Goal: Task Accomplishment & Management: Manage account settings

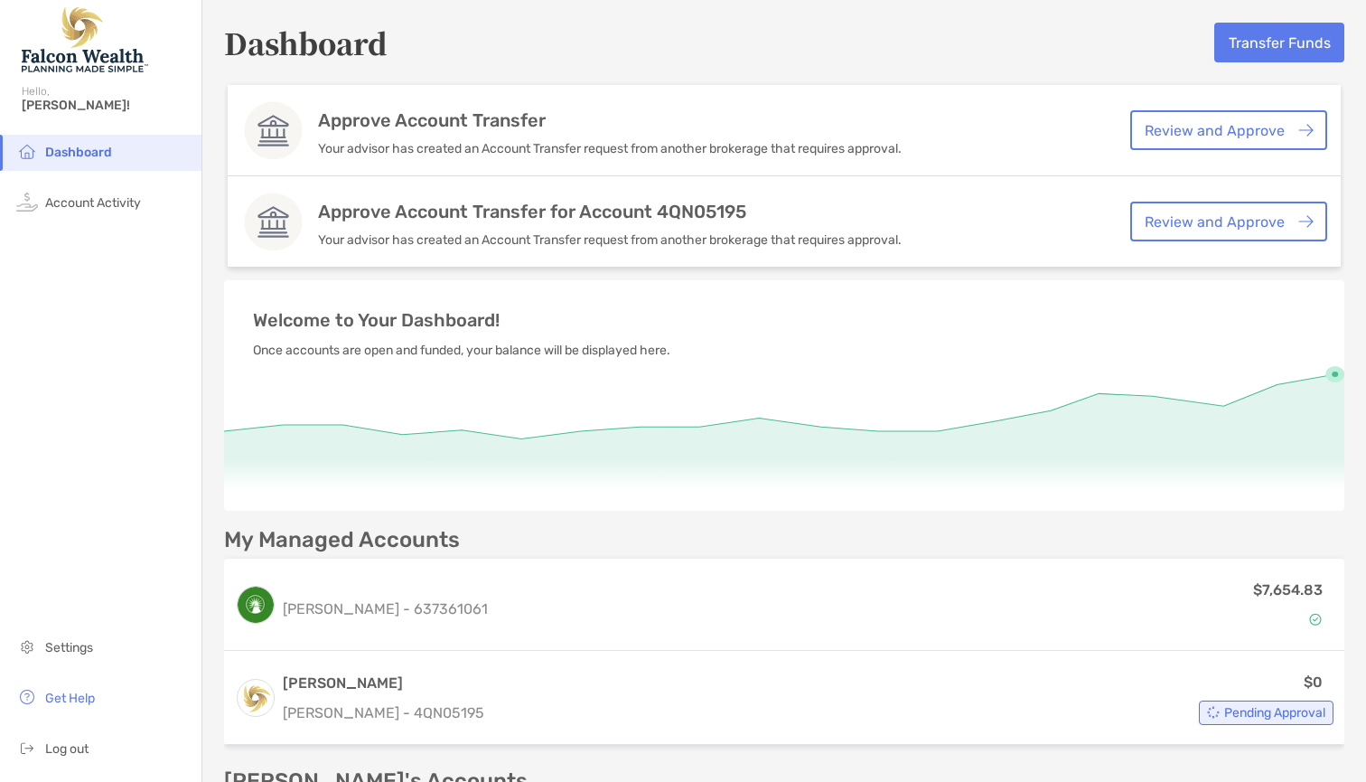
click at [1198, 137] on link "Review and Approve" at bounding box center [1228, 130] width 197 height 40
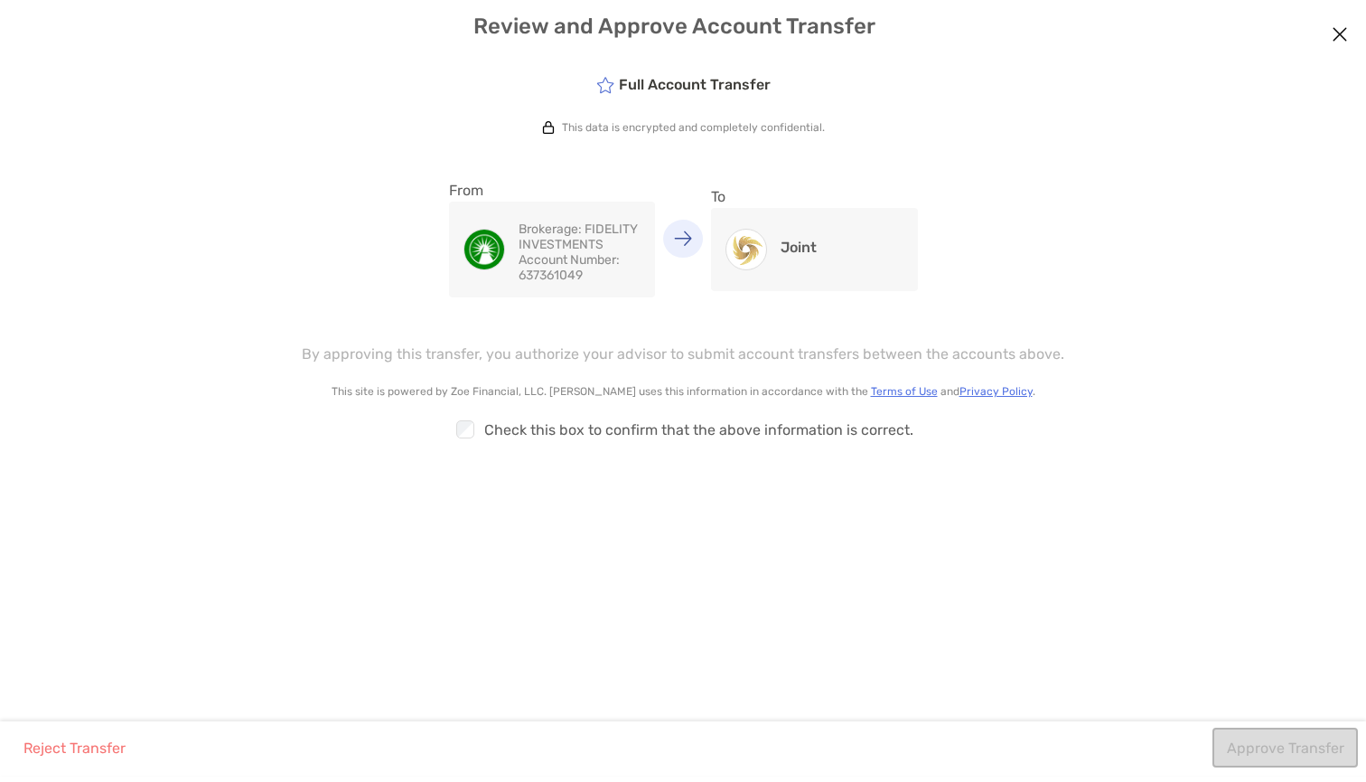
click at [743, 255] on img "modal" at bounding box center [746, 249] width 40 height 40
click at [684, 241] on img "modal" at bounding box center [683, 237] width 18 height 15
click at [578, 251] on p "Brokerage: FIDELITY INVESTMENTS" at bounding box center [580, 236] width 122 height 31
click at [611, 98] on div "Full Account Transfer This data is encrypted and completely confidential. From …" at bounding box center [683, 389] width 1366 height 664
click at [609, 89] on icon "modal" at bounding box center [605, 85] width 18 height 16
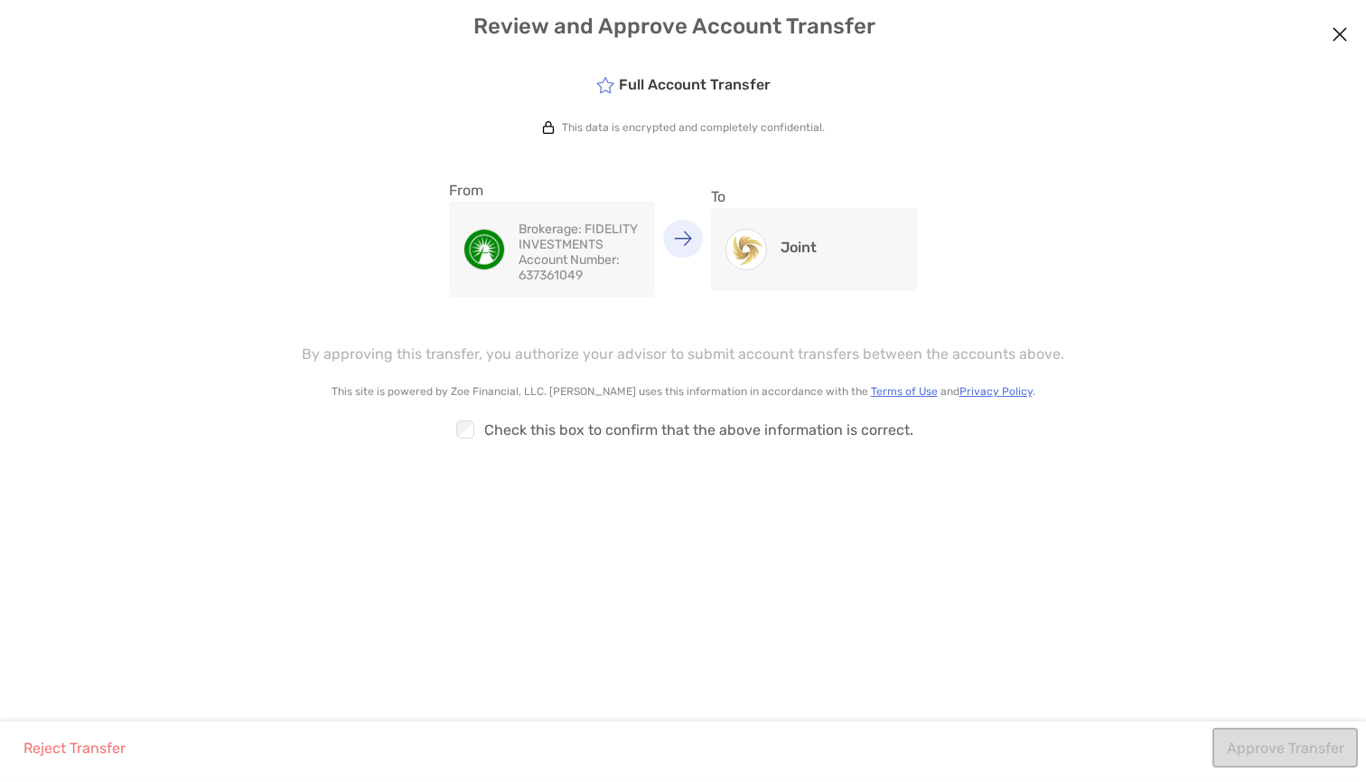
click at [604, 85] on icon "modal" at bounding box center [605, 85] width 18 height 16
click at [598, 84] on icon "modal" at bounding box center [605, 85] width 18 height 16
click at [610, 84] on icon "modal" at bounding box center [605, 85] width 18 height 16
click at [487, 424] on div "Checkbox Check this box to confirm that the above information is correct." at bounding box center [683, 429] width 824 height 42
click at [1260, 750] on button "Approve Transfer" at bounding box center [1285, 747] width 145 height 40
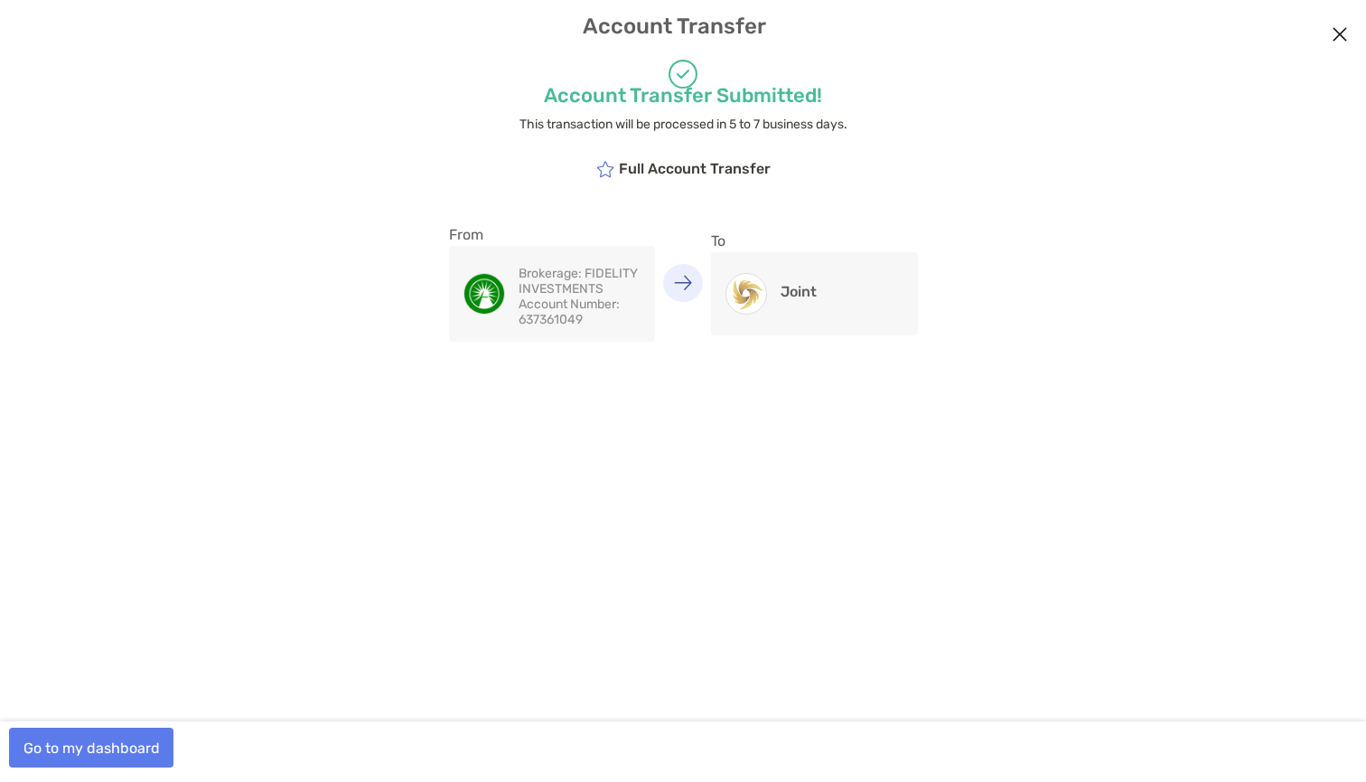
click at [95, 731] on button "Go to my dashboard" at bounding box center [91, 747] width 164 height 40
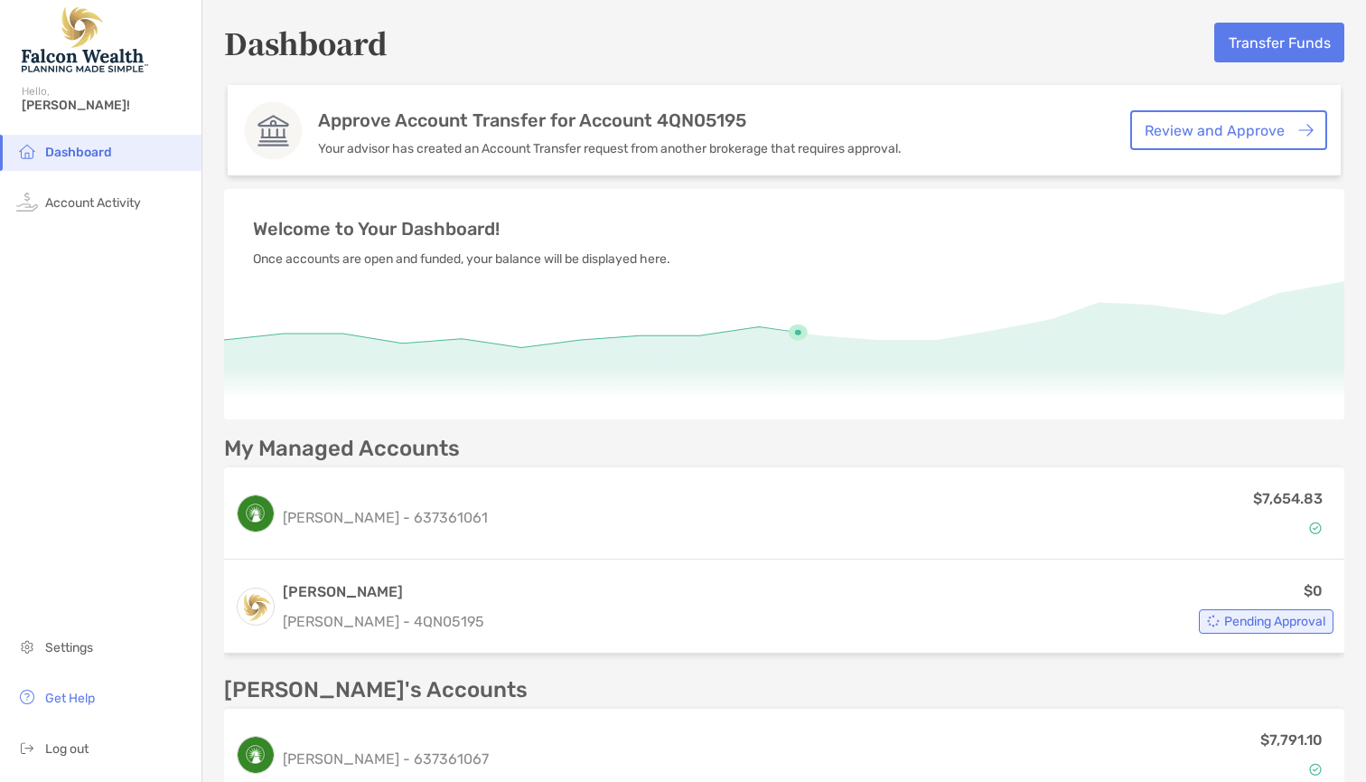
click at [1176, 136] on link "Review and Approve" at bounding box center [1228, 130] width 197 height 40
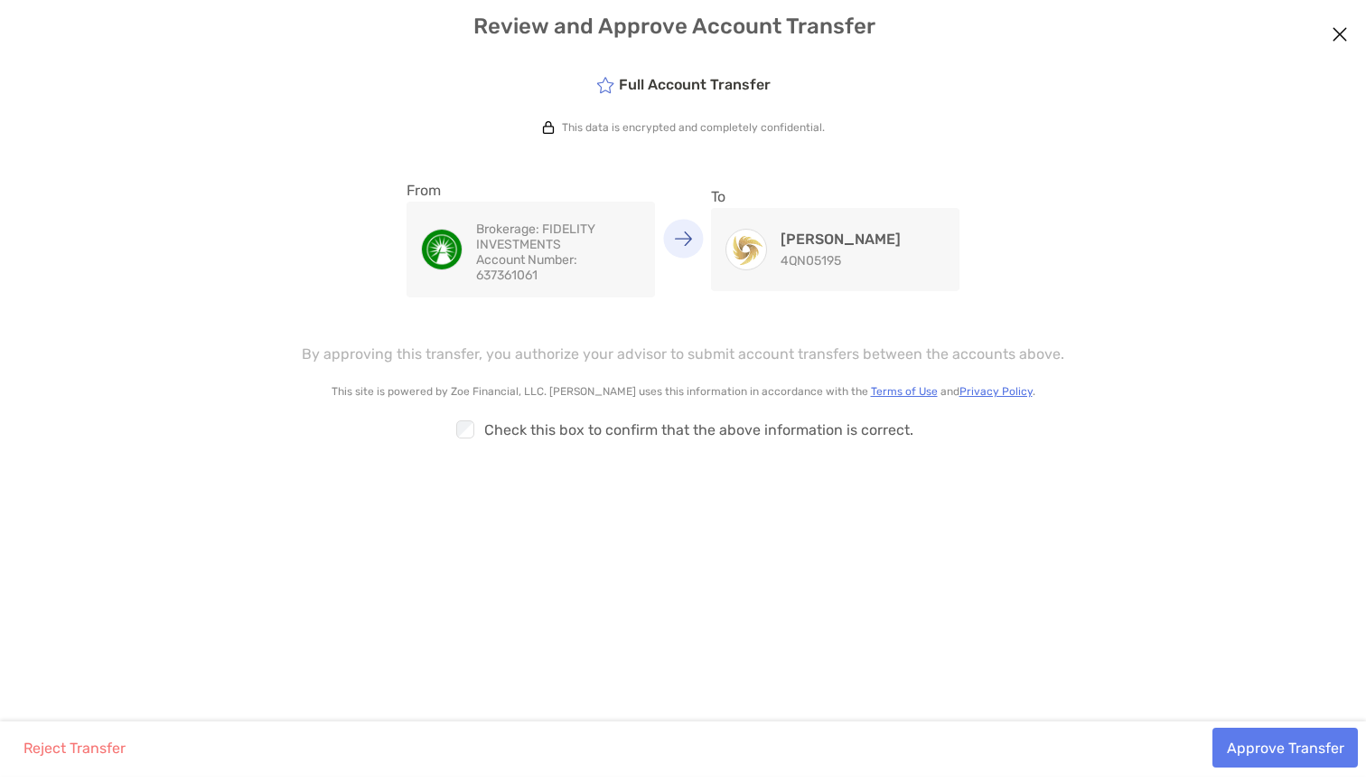
click at [1286, 742] on button "Approve Transfer" at bounding box center [1285, 747] width 145 height 40
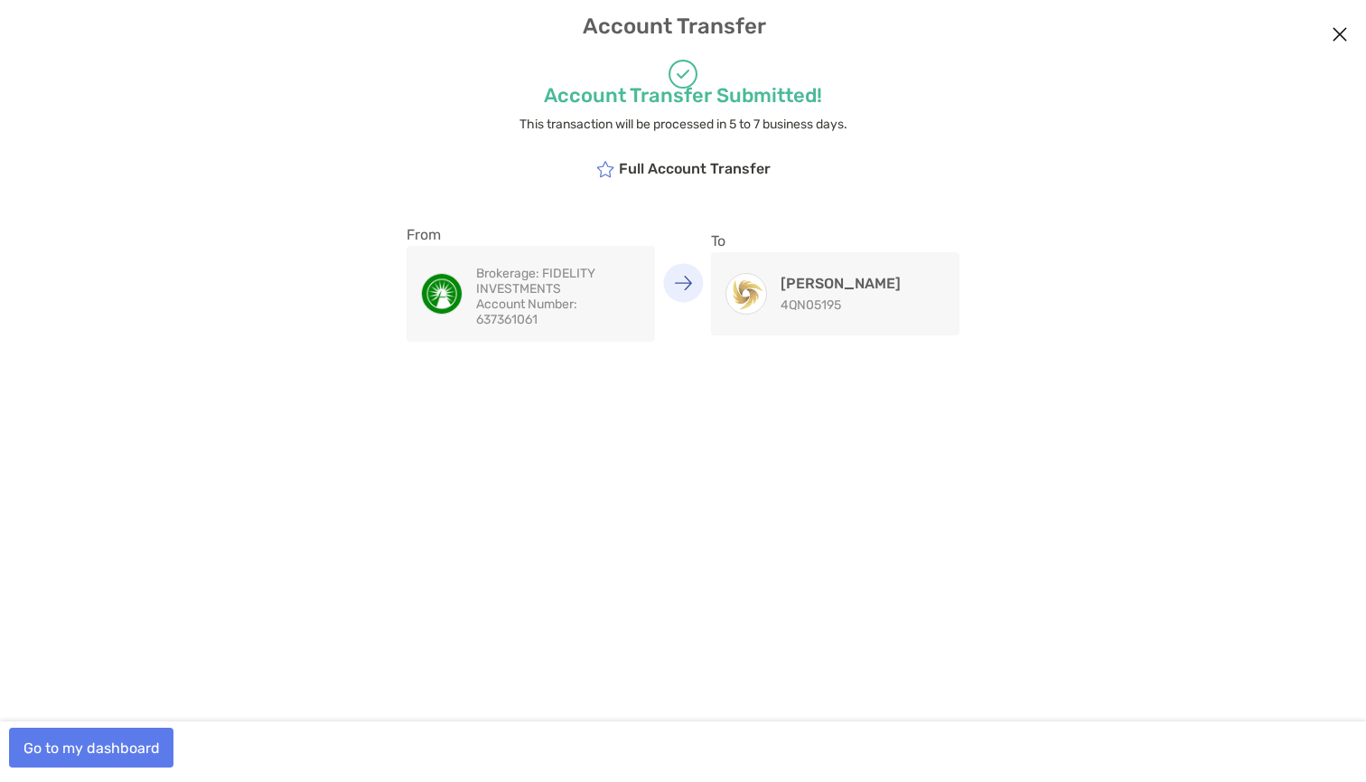
click at [116, 743] on button "Go to my dashboard" at bounding box center [91, 747] width 164 height 40
